Goal: Task Accomplishment & Management: Manage account settings

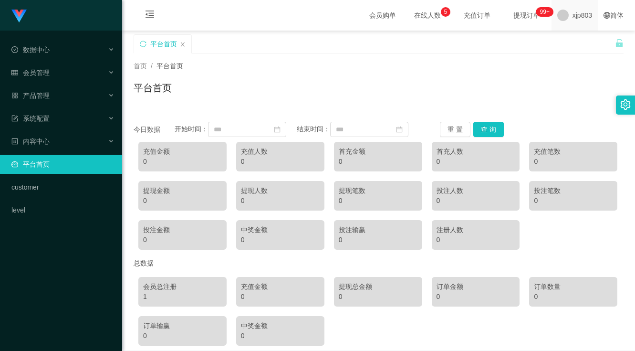
click at [572, 14] on span "xjp803" at bounding box center [582, 15] width 20 height 31
click at [569, 40] on span "退出登录" at bounding box center [572, 42] width 27 height 8
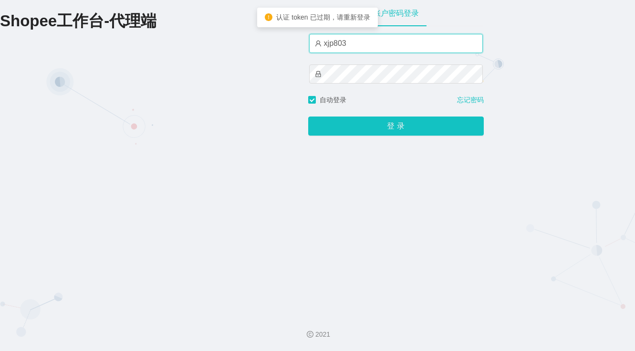
click at [366, 41] on input "xjp803" at bounding box center [396, 43] width 174 height 19
type input "xjp3"
click at [308, 116] on button "登 录" at bounding box center [396, 125] width 176 height 19
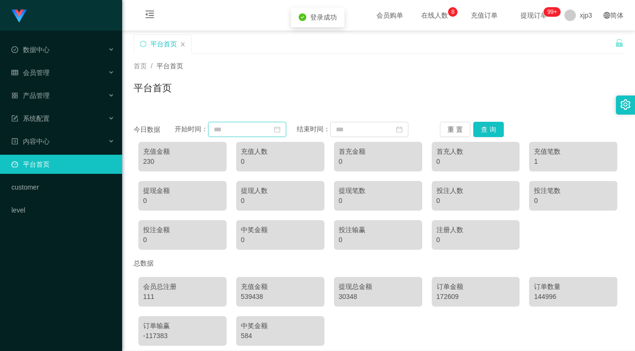
scroll to position [44, 0]
